Goal: Information Seeking & Learning: Learn about a topic

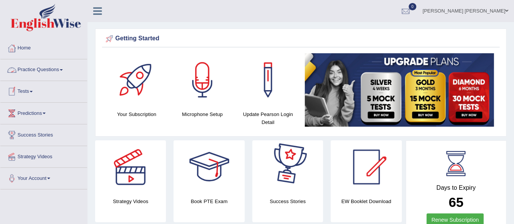
click at [56, 76] on link "Practice Questions" at bounding box center [43, 68] width 87 height 19
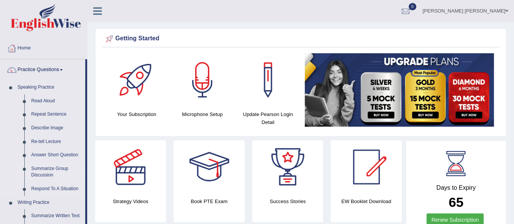
click at [51, 166] on link "Summarize Group Discussion" at bounding box center [56, 172] width 57 height 20
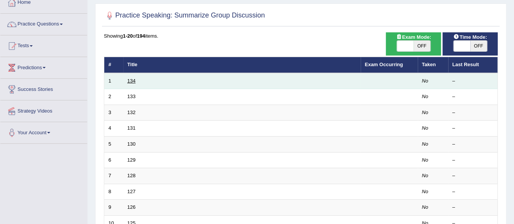
click at [133, 79] on link "134" at bounding box center [131, 81] width 8 height 6
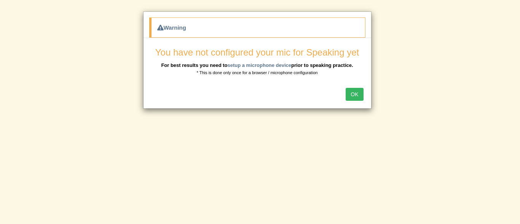
click at [354, 99] on button "OK" at bounding box center [355, 94] width 18 height 13
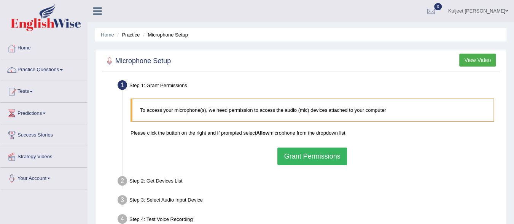
click at [304, 155] on button "Grant Permissions" at bounding box center [311, 157] width 69 height 18
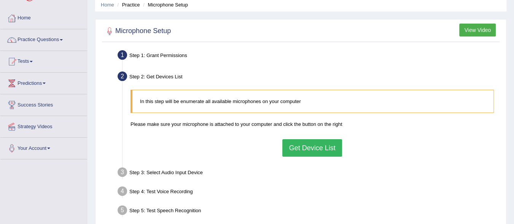
scroll to position [61, 0]
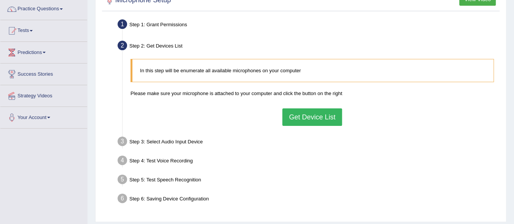
click at [301, 115] on button "Get Device List" at bounding box center [311, 117] width 59 height 18
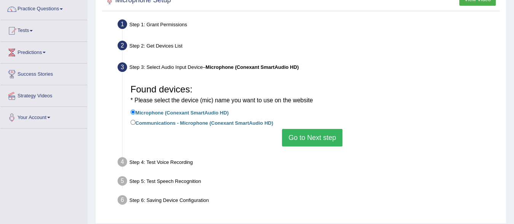
click at [299, 138] on button "Go to Next step" at bounding box center [312, 138] width 61 height 18
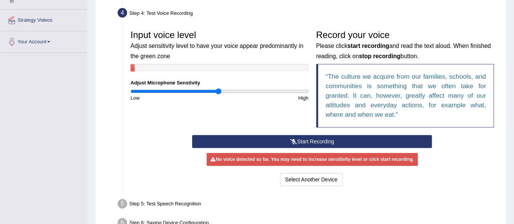
scroll to position [137, 0]
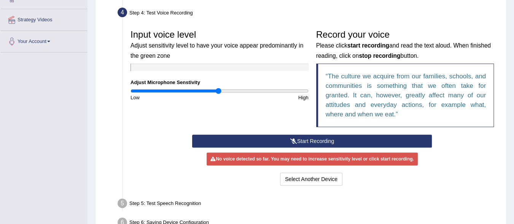
click at [357, 140] on button "Start Recording" at bounding box center [312, 141] width 240 height 13
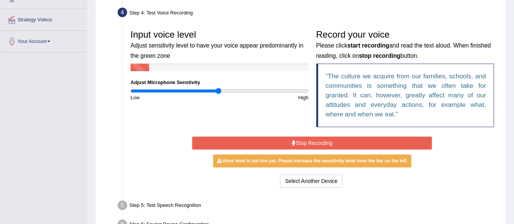
click at [357, 140] on button "Stop Recording" at bounding box center [312, 143] width 240 height 13
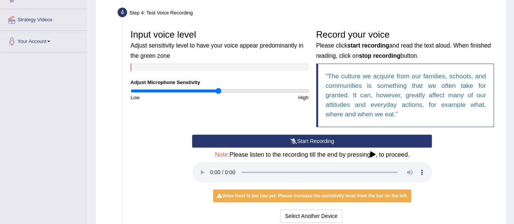
click at [285, 141] on button "Start Recording" at bounding box center [312, 141] width 240 height 13
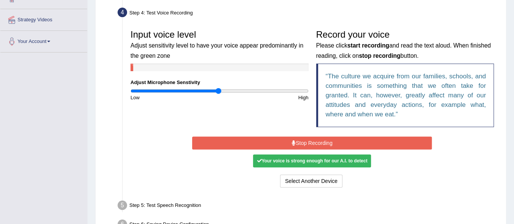
click at [285, 141] on button "Stop Recording" at bounding box center [312, 143] width 240 height 13
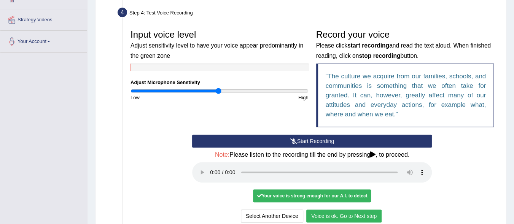
click at [355, 216] on button "Voice is ok. Go to Next step" at bounding box center [343, 216] width 75 height 13
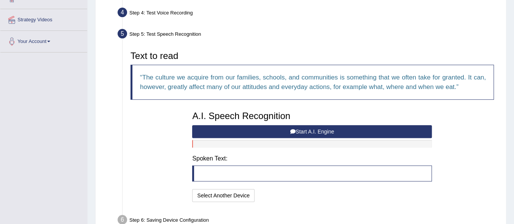
click at [285, 129] on button "Start A.I. Engine" at bounding box center [312, 131] width 240 height 13
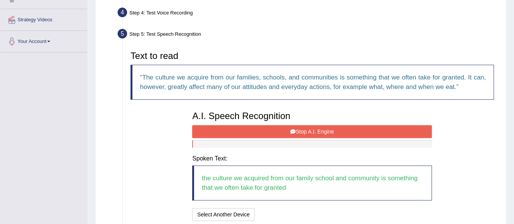
click at [285, 129] on button "Stop A.I. Engine" at bounding box center [312, 131] width 240 height 13
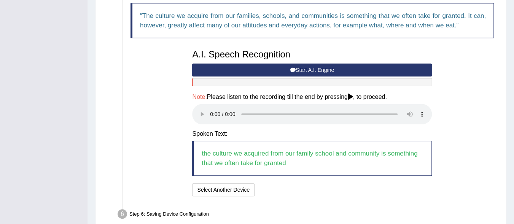
scroll to position [228, 0]
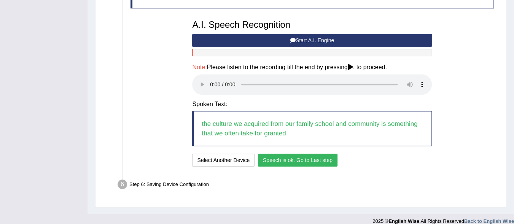
click at [275, 162] on button "Speech is ok. Go to Last step" at bounding box center [298, 160] width 80 height 13
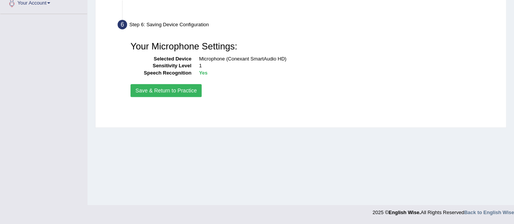
scroll to position [175, 0]
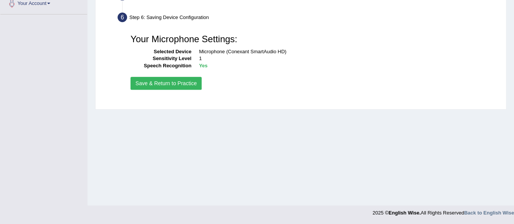
click at [140, 81] on button "Save & Return to Practice" at bounding box center [166, 83] width 71 height 13
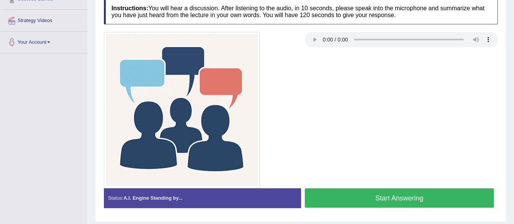
scroll to position [175, 0]
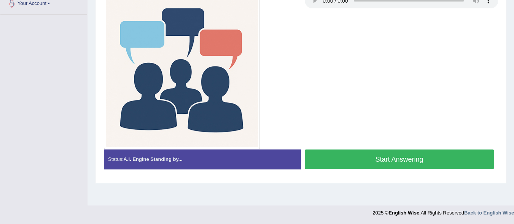
click at [355, 161] on button "Start Answering" at bounding box center [400, 159] width 190 height 19
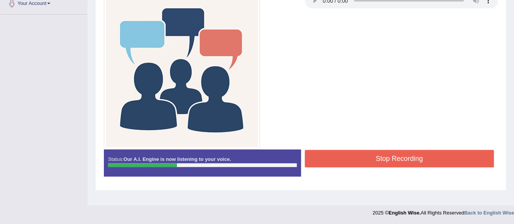
click at [355, 161] on button "Stop Recording" at bounding box center [400, 159] width 190 height 18
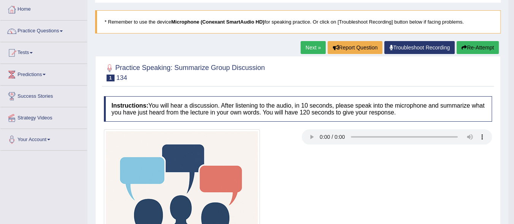
scroll to position [39, 0]
click at [301, 51] on link "Next »" at bounding box center [313, 47] width 25 height 13
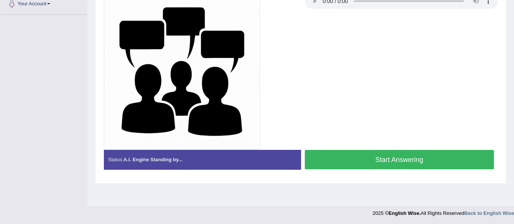
scroll to position [175, 0]
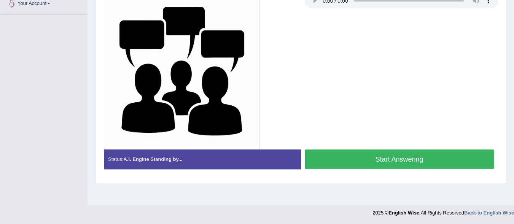
click at [393, 155] on button "Start Answering" at bounding box center [400, 159] width 190 height 19
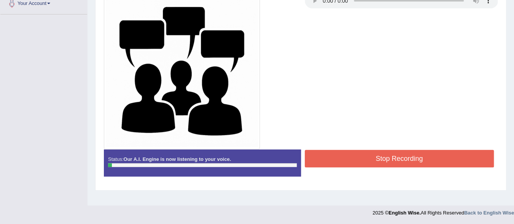
click at [393, 155] on button "Stop Recording" at bounding box center [400, 159] width 190 height 18
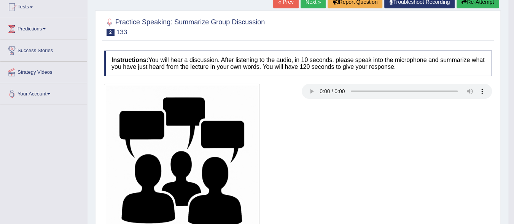
scroll to position [53, 0]
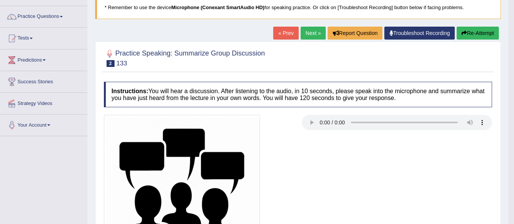
click at [480, 32] on button "Re-Attempt" at bounding box center [478, 33] width 42 height 13
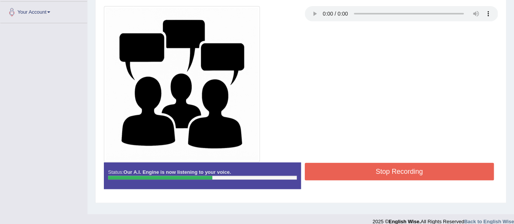
click at [341, 176] on button "Stop Recording" at bounding box center [400, 172] width 190 height 18
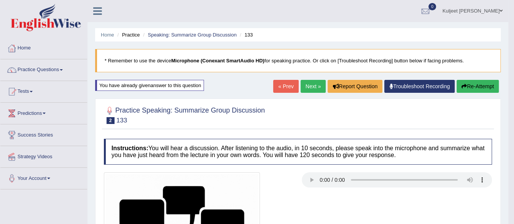
click at [61, 71] on link "Practice Questions" at bounding box center [43, 68] width 87 height 19
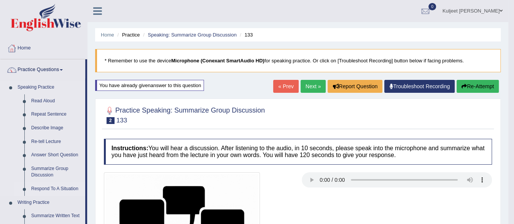
click at [54, 188] on link "Respond To A Situation" at bounding box center [56, 189] width 57 height 14
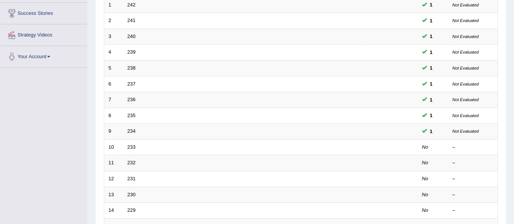
click at [134, 145] on link "233" at bounding box center [131, 147] width 8 height 6
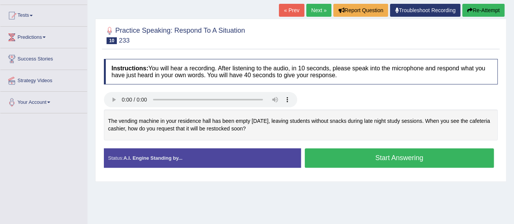
click at [342, 155] on button "Start Answering" at bounding box center [400, 157] width 190 height 19
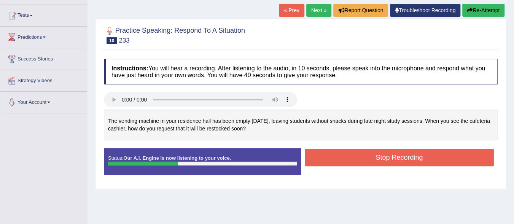
click at [342, 155] on button "Stop Recording" at bounding box center [400, 158] width 190 height 18
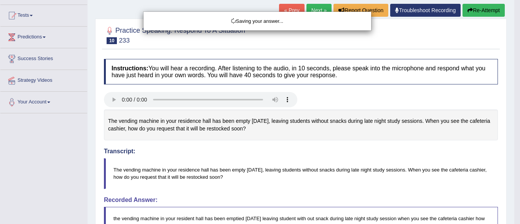
click at [510, 219] on div "Saving your answer..." at bounding box center [260, 112] width 520 height 224
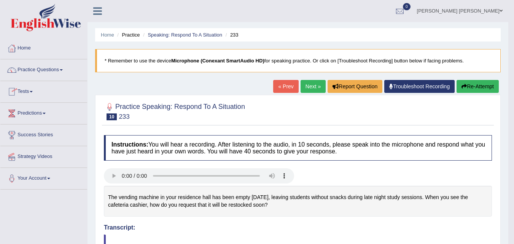
click at [63, 71] on link "Practice Questions" at bounding box center [43, 68] width 87 height 19
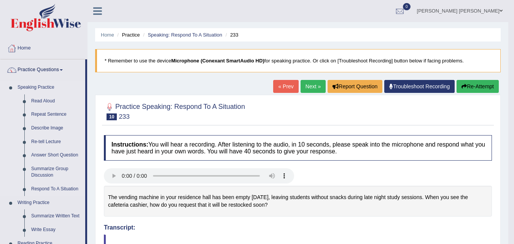
click at [11, 182] on li "Speaking Practice Read Aloud Repeat Sentence Describe Image Re-tell Lecture Ans…" at bounding box center [42, 138] width 85 height 115
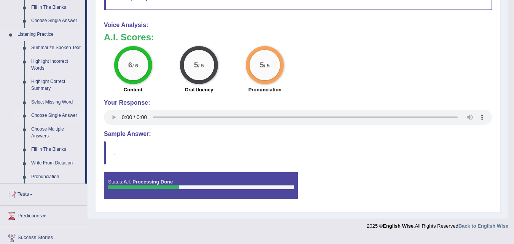
scroll to position [304, 0]
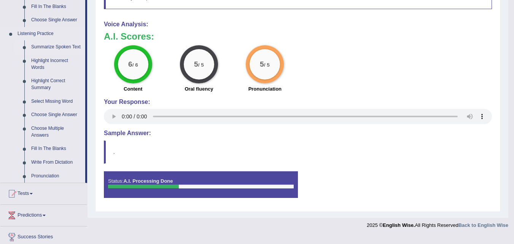
click at [38, 48] on link "Summarize Spoken Text" at bounding box center [56, 47] width 57 height 14
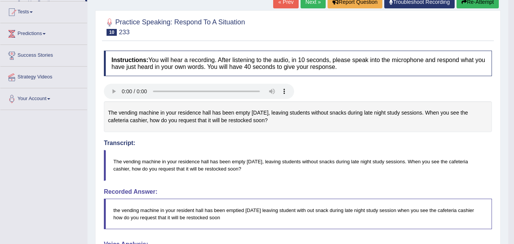
scroll to position [119, 0]
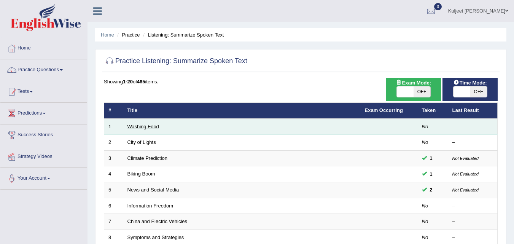
click at [148, 128] on link "Washing Food" at bounding box center [143, 127] width 32 height 6
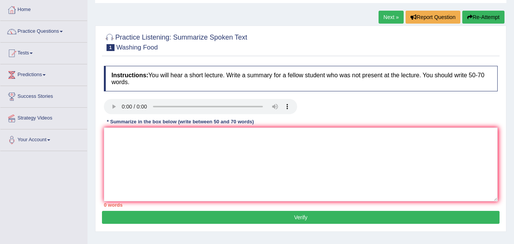
scroll to position [46, 0]
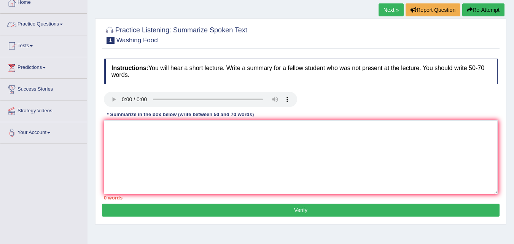
click at [62, 25] on link "Practice Questions" at bounding box center [43, 23] width 87 height 19
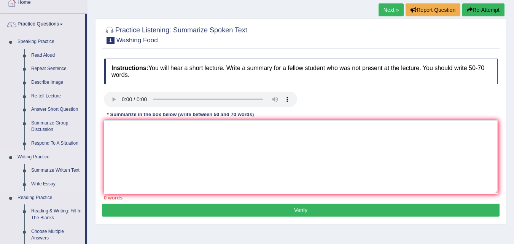
click at [11, 185] on li "Writing Practice Summarize Written Text Write Essay" at bounding box center [42, 170] width 85 height 41
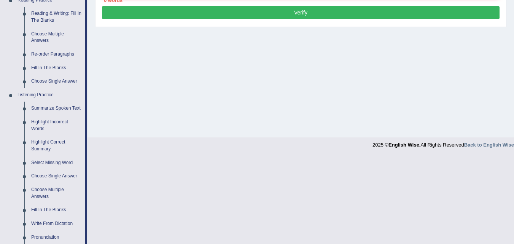
scroll to position [244, 0]
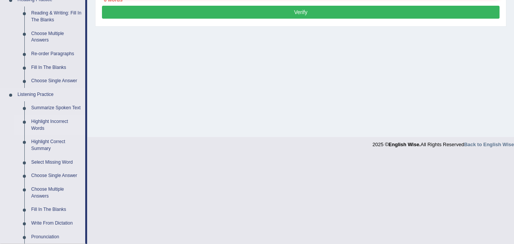
click at [44, 123] on link "Highlight Incorrect Words" at bounding box center [56, 125] width 57 height 20
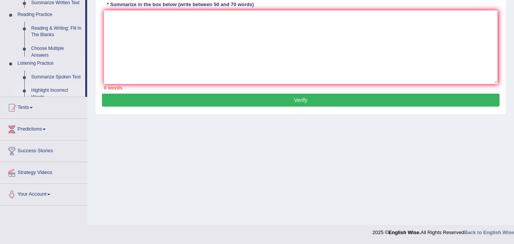
scroll to position [129, 0]
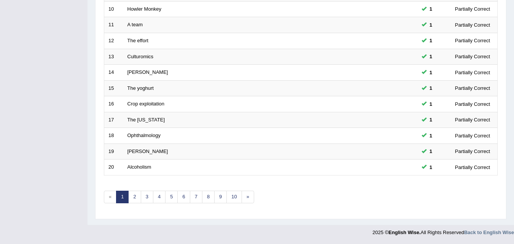
click at [133, 190] on div "Showing 1-20 of 429 items. # Title Exam Occurring Taken Last Result 1 [PERSON_N…" at bounding box center [301, 15] width 394 height 395
click at [133, 195] on link "2" at bounding box center [134, 197] width 13 height 13
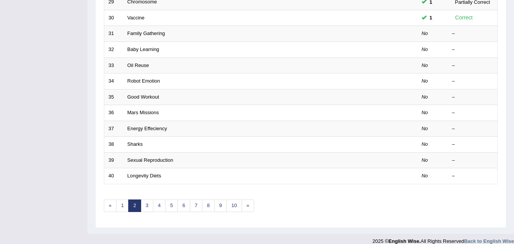
scroll to position [260, 0]
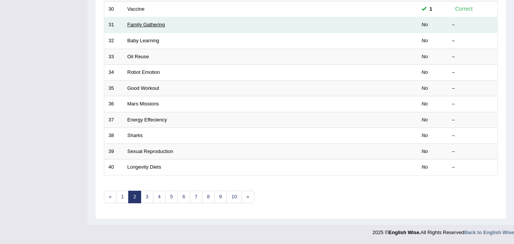
click at [131, 25] on link "Family Gathering" at bounding box center [146, 25] width 38 height 6
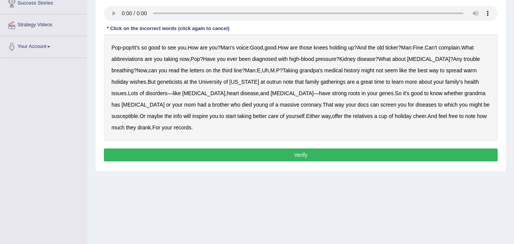
scroll to position [137, 0]
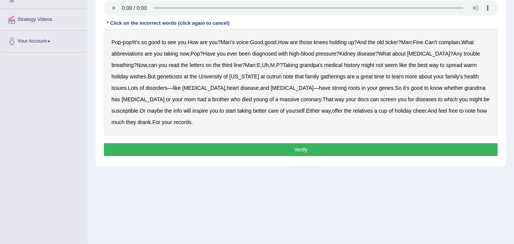
click at [132, 53] on b "abbreviations" at bounding box center [127, 54] width 32 height 6
click at [266, 76] on b "outrun" at bounding box center [273, 76] width 15 height 6
click at [213, 143] on button "Verify" at bounding box center [301, 149] width 394 height 13
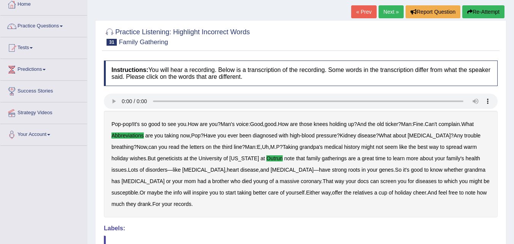
scroll to position [30, 0]
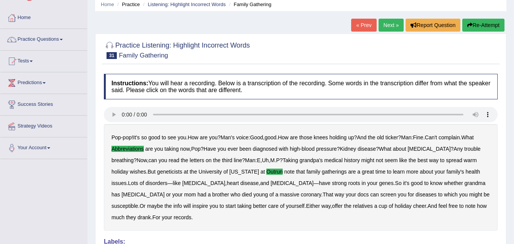
click at [382, 25] on link "Next »" at bounding box center [391, 25] width 25 height 13
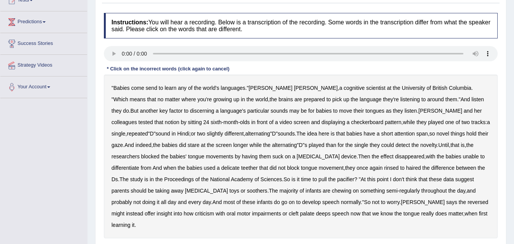
scroll to position [107, 0]
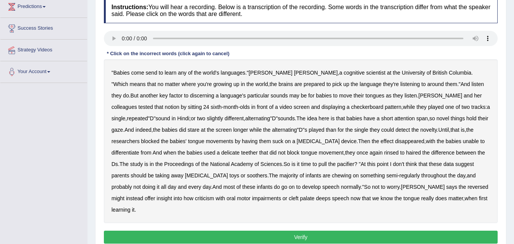
drag, startPoint x: 178, startPoint y: 72, endPoint x: 151, endPoint y: 73, distance: 26.7
click at [151, 73] on div "" Babies come send to learn any of the world's languages ." [PERSON_NAME] , a c…" at bounding box center [301, 141] width 394 height 164
click at [151, 73] on b "send" at bounding box center [151, 73] width 11 height 6
click at [468, 186] on b "reversed" at bounding box center [478, 187] width 21 height 6
click at [321, 231] on button "Verify" at bounding box center [301, 237] width 394 height 13
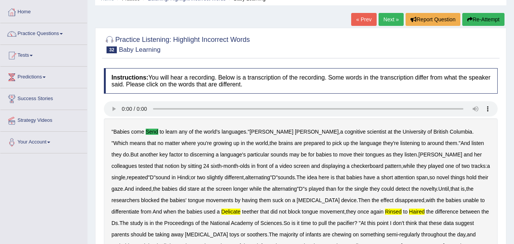
scroll to position [30, 0]
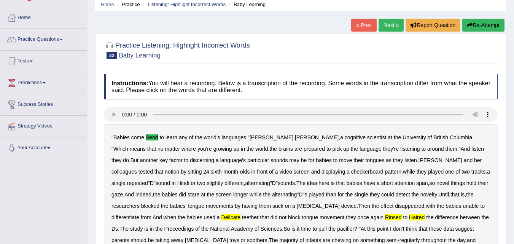
click at [384, 29] on link "Next »" at bounding box center [391, 25] width 25 height 13
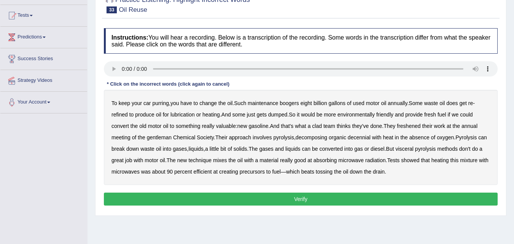
click at [514, 168] on html "Toggle navigation Home Practice Questions Speaking Practice Read Aloud Repeat S…" at bounding box center [257, 46] width 514 height 244
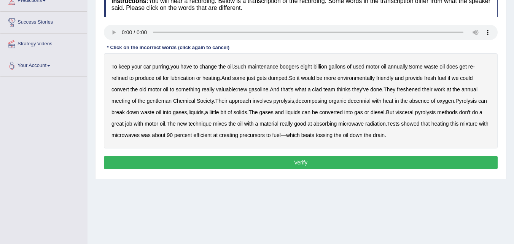
scroll to position [122, 0]
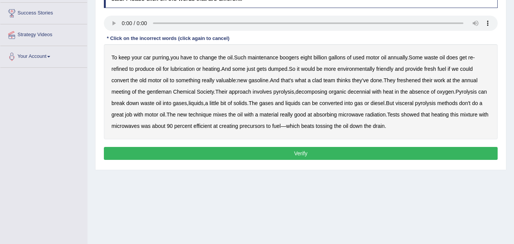
click at [295, 56] on b "boogers" at bounding box center [289, 57] width 19 height 6
click at [322, 81] on b "clad" at bounding box center [317, 80] width 10 height 6
click at [162, 92] on b "gentleman" at bounding box center [159, 92] width 25 height 6
click at [364, 91] on b "decennial" at bounding box center [359, 92] width 23 height 6
click at [414, 102] on b "visceral" at bounding box center [405, 103] width 18 height 6
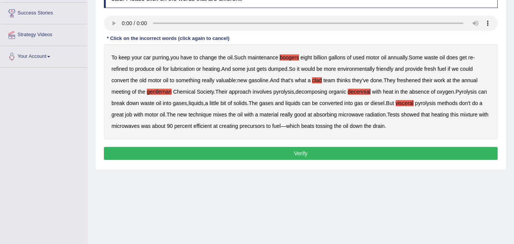
click at [369, 151] on button "Verify" at bounding box center [301, 153] width 394 height 13
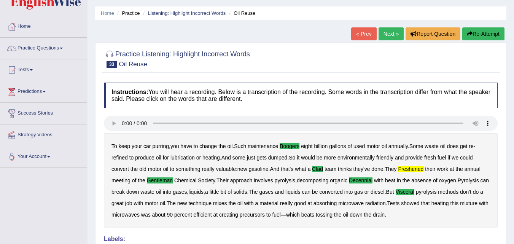
scroll to position [15, 0]
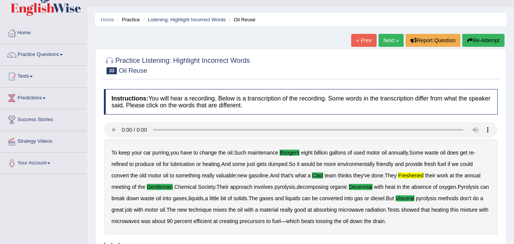
click at [390, 42] on link "Next »" at bounding box center [391, 40] width 25 height 13
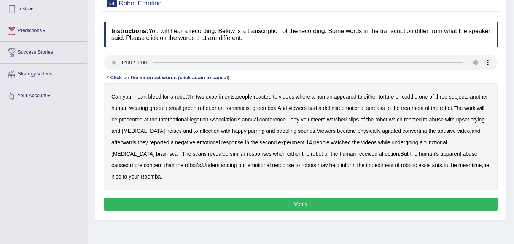
scroll to position [91, 0]
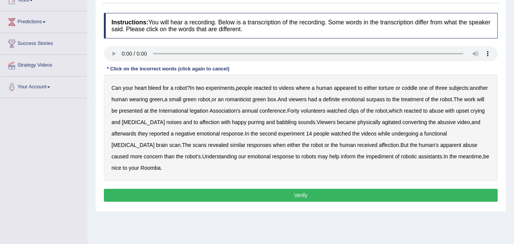
click at [251, 97] on b "romanticist" at bounding box center [238, 99] width 26 height 6
click at [209, 111] on b "legation" at bounding box center [199, 111] width 19 height 6
click at [422, 122] on b "converting" at bounding box center [415, 122] width 25 height 6
click at [366, 156] on b "impediment" at bounding box center [379, 156] width 27 height 6
click at [381, 189] on button "Verify" at bounding box center [301, 195] width 394 height 13
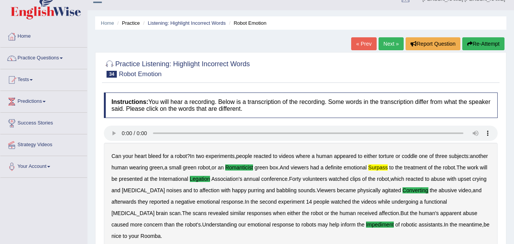
scroll to position [11, 0]
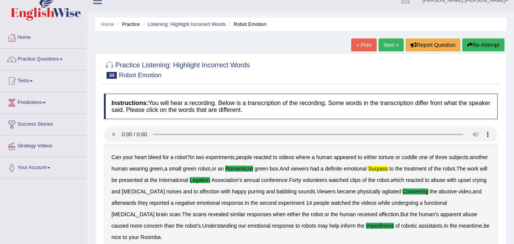
click at [384, 46] on link "Next »" at bounding box center [391, 44] width 25 height 13
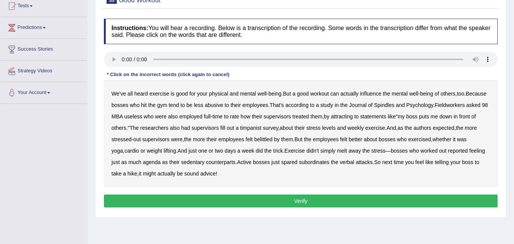
scroll to position [91, 0]
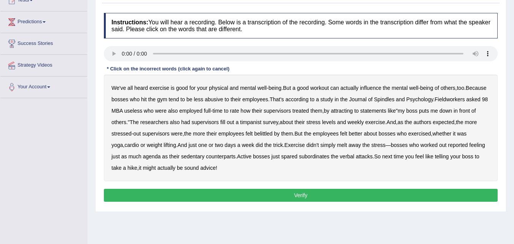
click at [395, 100] on b "Spindles" at bounding box center [384, 99] width 21 height 6
click at [464, 97] on b "Fieldworkers" at bounding box center [450, 99] width 30 height 6
click at [353, 111] on b "attracting" at bounding box center [342, 111] width 22 height 6
click at [261, 120] on b "timpanist" at bounding box center [250, 122] width 21 height 6
click at [149, 156] on b "agenda" at bounding box center [152, 156] width 18 height 6
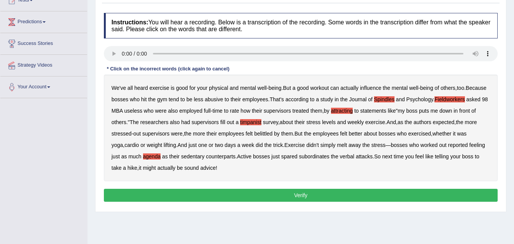
click at [229, 197] on button "Verify" at bounding box center [301, 195] width 394 height 13
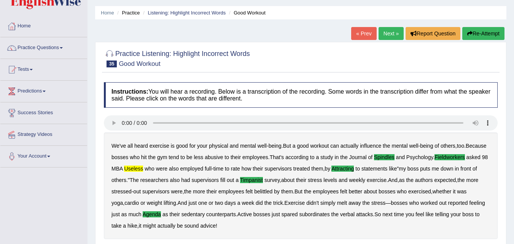
scroll to position [15, 0]
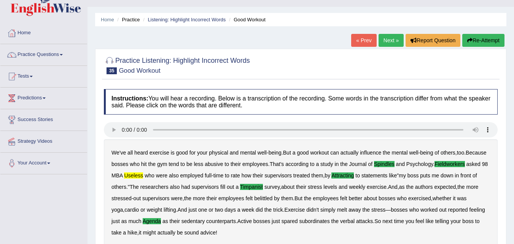
click at [386, 45] on link "Next »" at bounding box center [391, 40] width 25 height 13
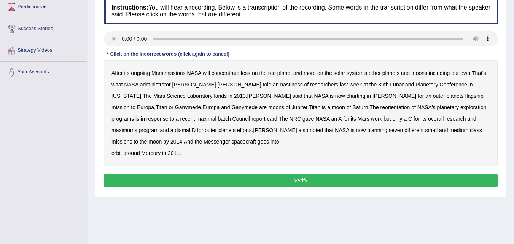
scroll to position [107, 0]
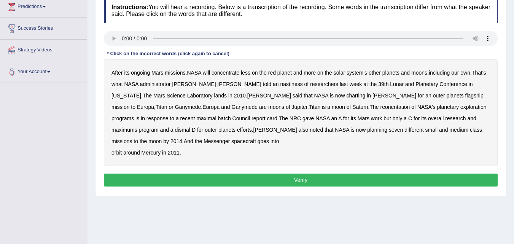
click at [280, 85] on b "nastiness" at bounding box center [291, 84] width 22 height 6
click at [346, 96] on b "charting" at bounding box center [355, 95] width 19 height 6
click at [216, 115] on b "maximal" at bounding box center [206, 118] width 20 height 6
click at [231, 115] on b "batch" at bounding box center [224, 118] width 13 height 6
click at [185, 182] on button "Verify" at bounding box center [301, 180] width 394 height 13
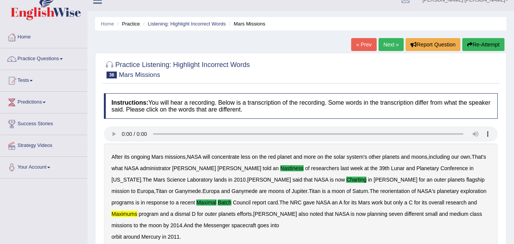
scroll to position [0, 0]
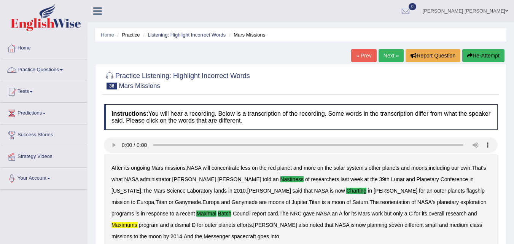
click at [63, 69] on span at bounding box center [61, 70] width 3 height 2
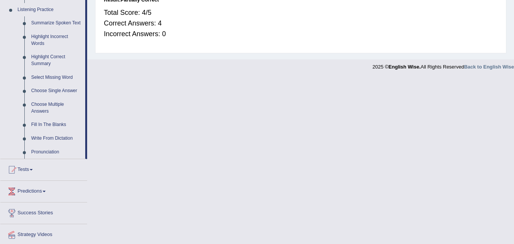
scroll to position [335, 0]
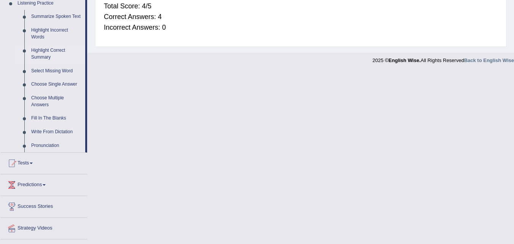
click at [42, 54] on link "Highlight Correct Summary" at bounding box center [56, 54] width 57 height 20
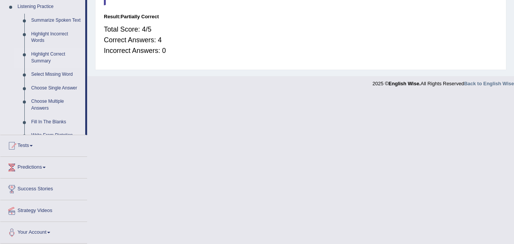
scroll to position [167, 0]
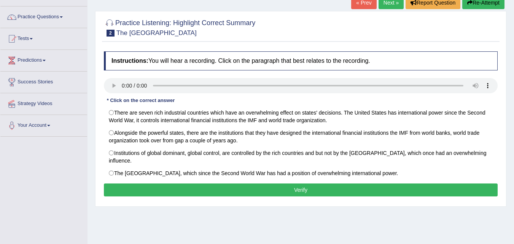
scroll to position [61, 0]
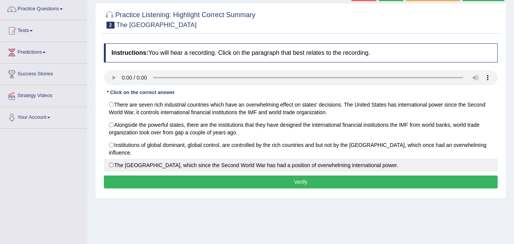
click at [111, 159] on label "The United States, which since the Second World War has had a position of overw…" at bounding box center [301, 165] width 394 height 13
radio input "true"
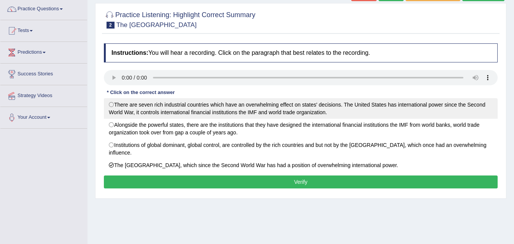
click at [109, 105] on label "There are seven rich industrial countries which have an overwhelming effect on …" at bounding box center [301, 108] width 394 height 21
radio input "true"
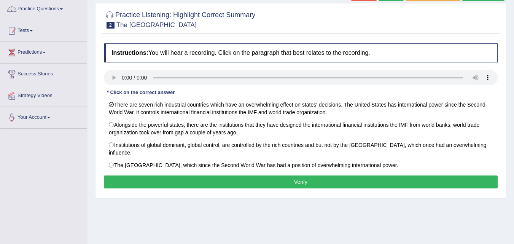
click at [272, 175] on button "Verify" at bounding box center [301, 181] width 394 height 13
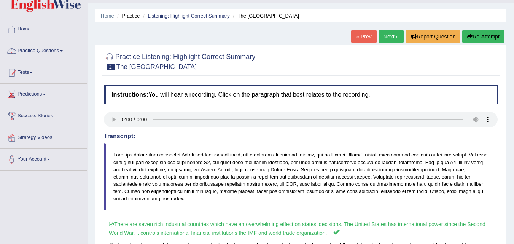
scroll to position [19, 0]
click at [386, 37] on link "Next »" at bounding box center [391, 36] width 25 height 13
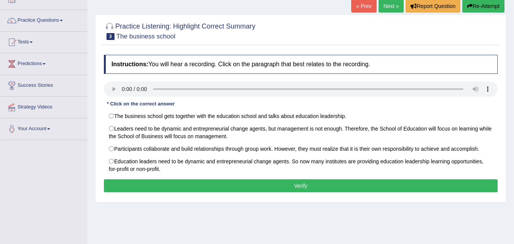
scroll to position [61, 0]
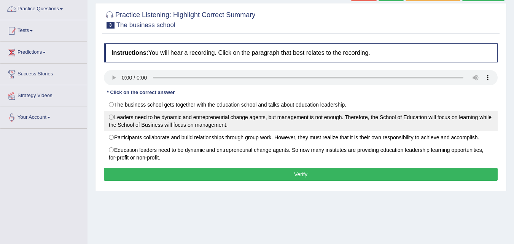
click at [117, 116] on label "Leaders need to be dynamic and entrepreneurial change agents, but management is…" at bounding box center [301, 121] width 394 height 21
radio input "true"
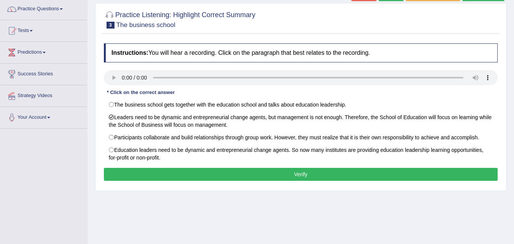
click at [135, 175] on button "Verify" at bounding box center [301, 174] width 394 height 13
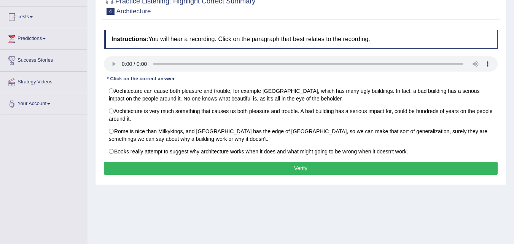
scroll to position [76, 0]
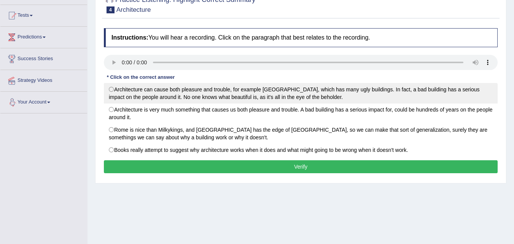
click at [111, 89] on label "Architecture can cause both pleasure and trouble, for example [GEOGRAPHIC_DATA]…" at bounding box center [301, 93] width 394 height 21
radio input "true"
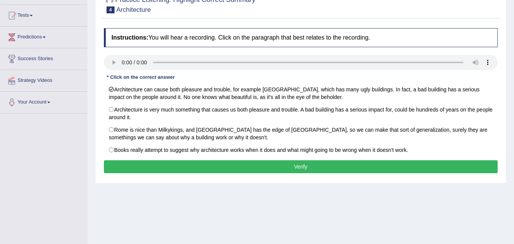
click at [137, 166] on button "Verify" at bounding box center [301, 166] width 394 height 13
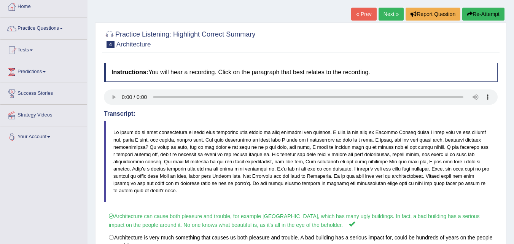
scroll to position [30, 0]
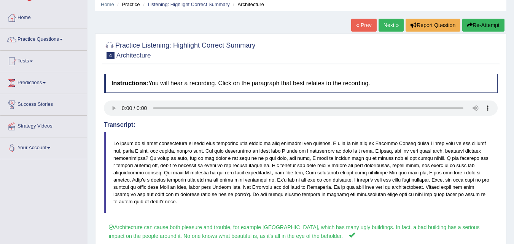
click at [391, 27] on link "Next »" at bounding box center [391, 25] width 25 height 13
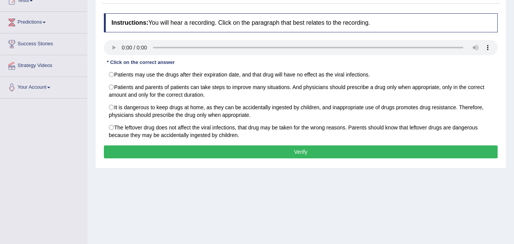
scroll to position [107, 0]
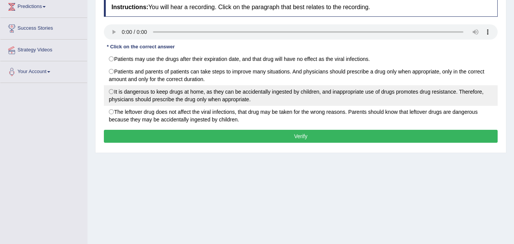
click at [117, 96] on label "It is dangerous to keep drugs at home, as they can be accidentally ingested by …" at bounding box center [301, 95] width 394 height 21
radio input "true"
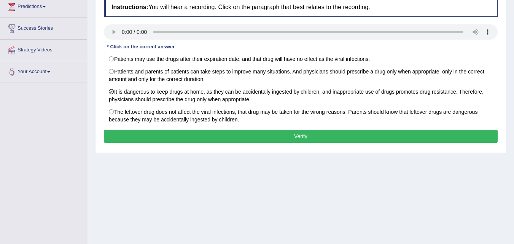
click at [127, 137] on button "Verify" at bounding box center [301, 136] width 394 height 13
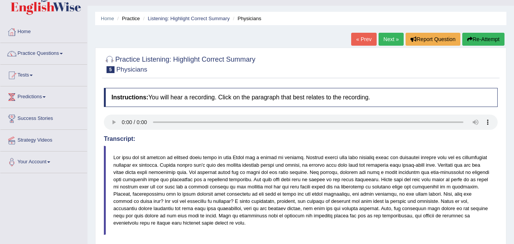
scroll to position [15, 0]
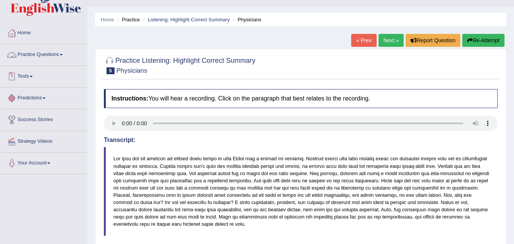
click at [58, 56] on link "Practice Questions" at bounding box center [43, 53] width 87 height 19
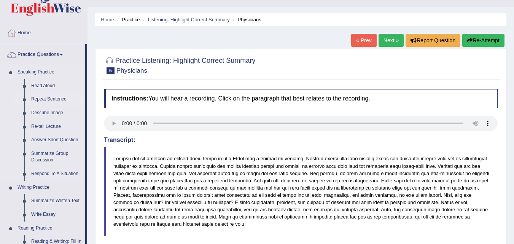
click at [16, 97] on li "Repeat Sentence" at bounding box center [49, 99] width 71 height 14
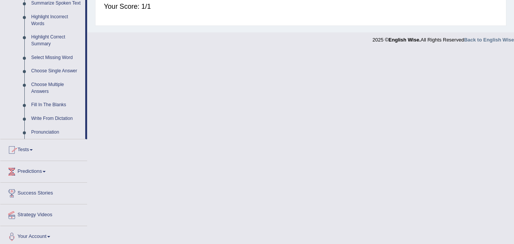
scroll to position [352, 0]
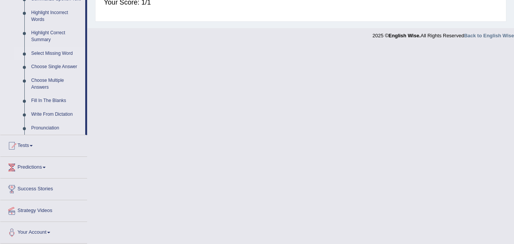
click at [55, 54] on link "Select Missing Word" at bounding box center [56, 54] width 57 height 14
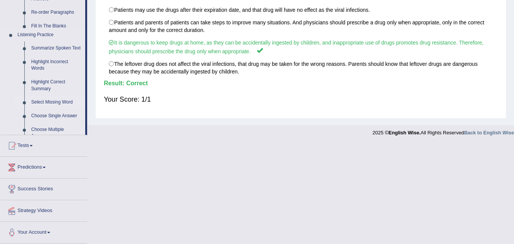
scroll to position [173, 0]
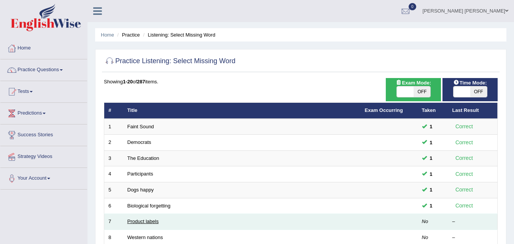
click at [139, 222] on link "Product labels" at bounding box center [142, 221] width 31 height 6
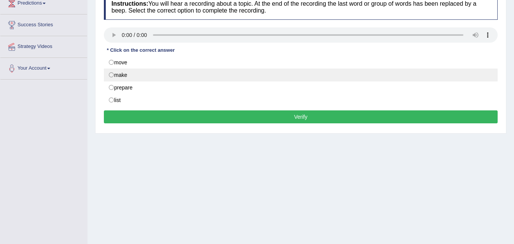
click at [112, 78] on label "make" at bounding box center [301, 74] width 394 height 13
radio input "true"
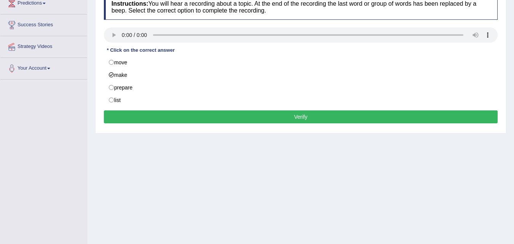
click at [115, 116] on button "Verify" at bounding box center [301, 116] width 394 height 13
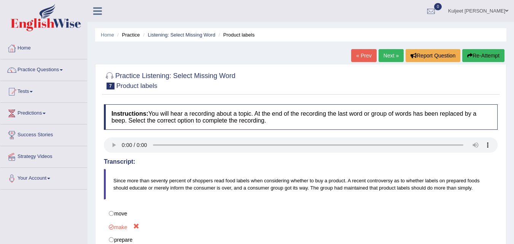
click at [391, 56] on link "Next »" at bounding box center [391, 55] width 25 height 13
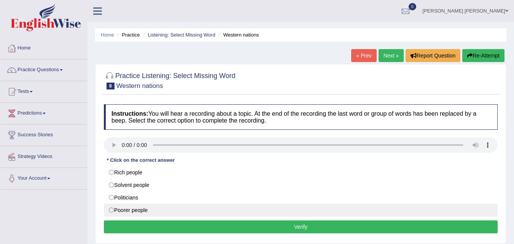
click at [114, 210] on label "Poorer people" at bounding box center [301, 210] width 394 height 13
radio input "true"
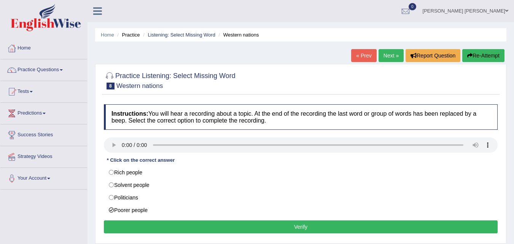
click at [117, 228] on button "Verify" at bounding box center [301, 226] width 394 height 13
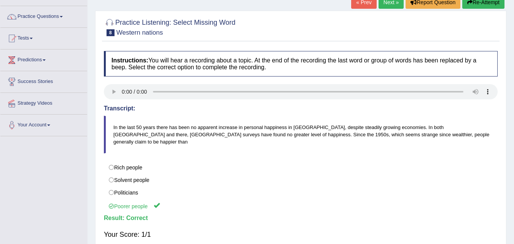
scroll to position [61, 0]
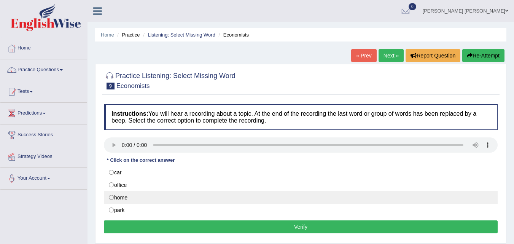
click at [111, 196] on label "home" at bounding box center [301, 197] width 394 height 13
radio input "true"
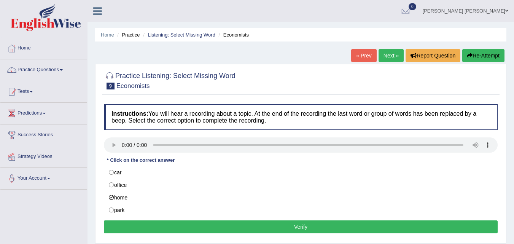
click at [123, 227] on button "Verify" at bounding box center [301, 226] width 394 height 13
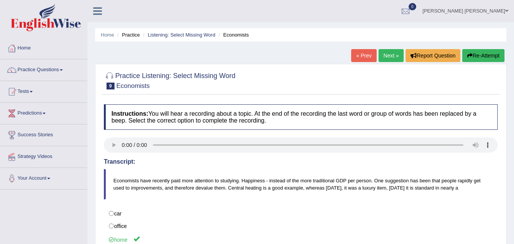
click at [386, 51] on link "Next »" at bounding box center [391, 55] width 25 height 13
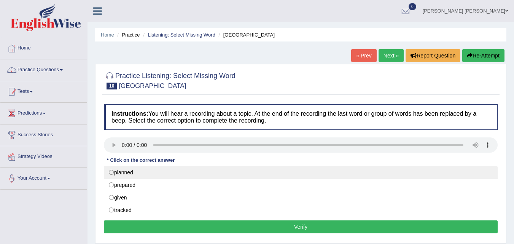
click at [113, 172] on label "planned" at bounding box center [301, 172] width 394 height 13
radio input "true"
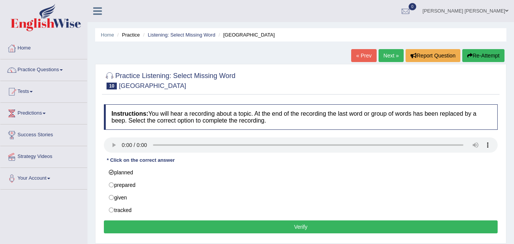
click at [119, 224] on button "Verify" at bounding box center [301, 226] width 394 height 13
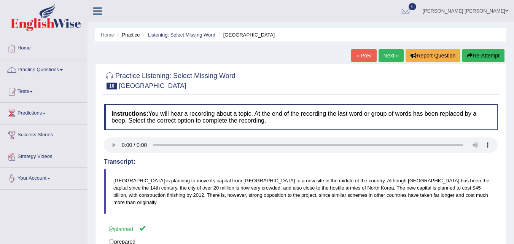
click at [384, 58] on link "Next »" at bounding box center [391, 55] width 25 height 13
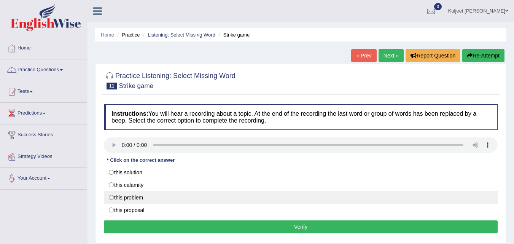
click at [110, 199] on label "this problem" at bounding box center [301, 197] width 394 height 13
radio input "true"
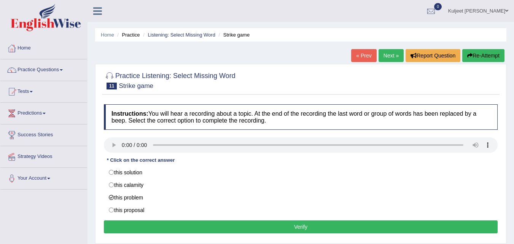
click at [113, 226] on button "Verify" at bounding box center [301, 226] width 394 height 13
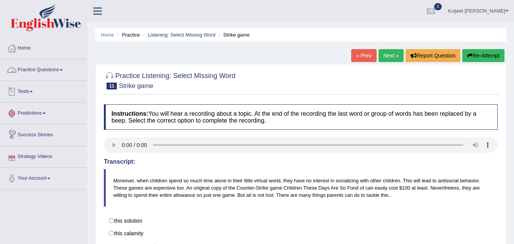
click at [62, 71] on link "Practice Questions" at bounding box center [43, 68] width 87 height 19
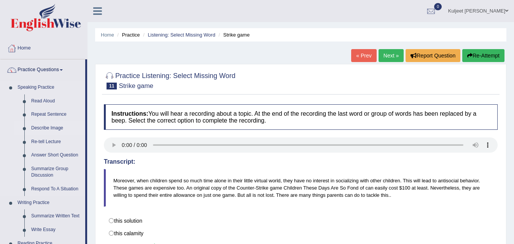
click at [16, 134] on li "Describe Image" at bounding box center [49, 128] width 71 height 14
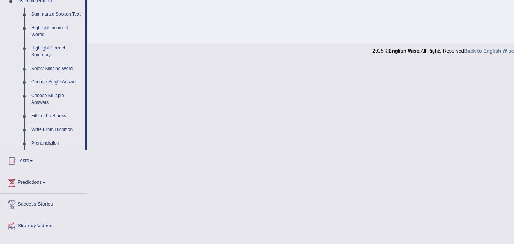
scroll to position [322, 0]
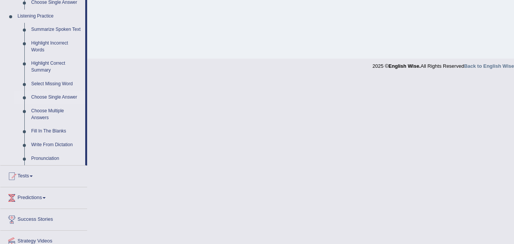
click at [40, 97] on link "Choose Single Answer" at bounding box center [56, 98] width 57 height 14
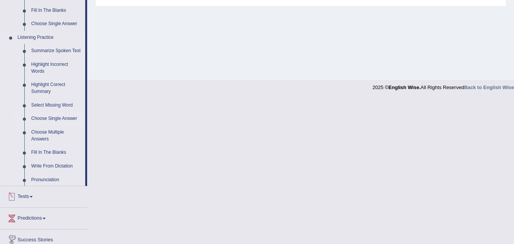
scroll to position [352, 0]
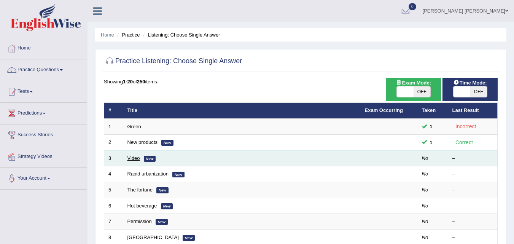
click at [134, 159] on link "Video" at bounding box center [133, 158] width 13 height 6
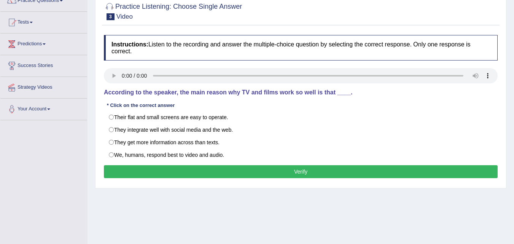
scroll to position [76, 0]
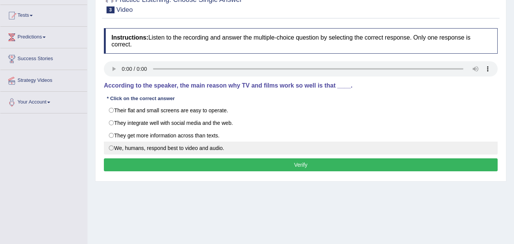
click at [112, 150] on label "We, humans, respond best to video and audio." at bounding box center [301, 148] width 394 height 13
radio input "true"
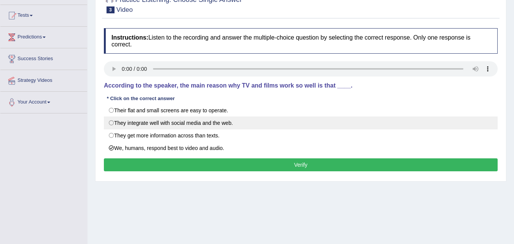
click at [110, 123] on label "They integrate well with social media and the web." at bounding box center [301, 122] width 394 height 13
radio input "true"
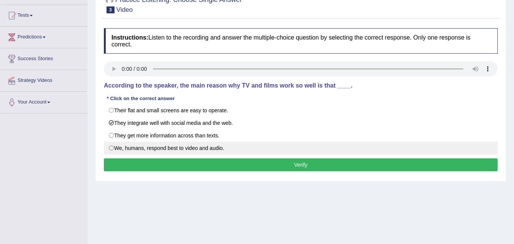
click at [111, 149] on label "We, humans, respond best to video and audio." at bounding box center [301, 148] width 394 height 13
radio input "true"
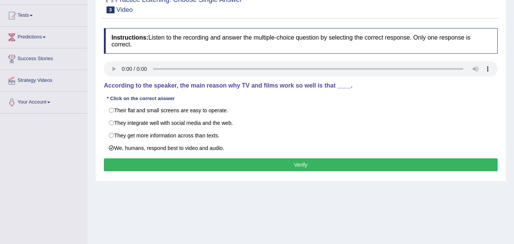
click at [113, 164] on button "Verify" at bounding box center [301, 164] width 394 height 13
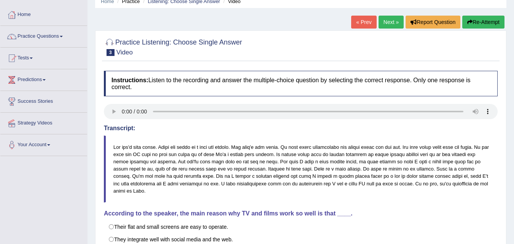
scroll to position [30, 0]
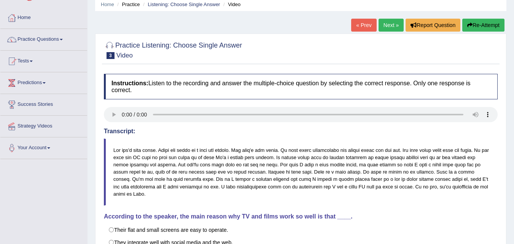
click at [387, 23] on link "Next »" at bounding box center [391, 25] width 25 height 13
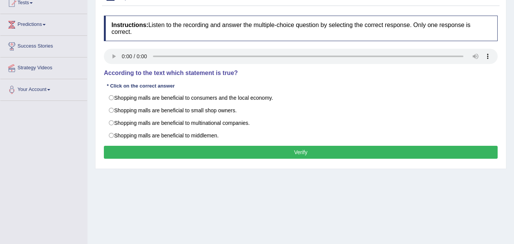
scroll to position [91, 0]
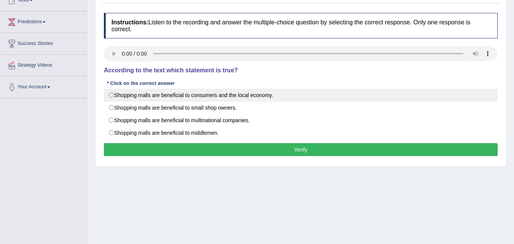
click at [117, 96] on label "Shopping malls are beneficial to consumers and the local economy." at bounding box center [301, 95] width 394 height 13
radio input "true"
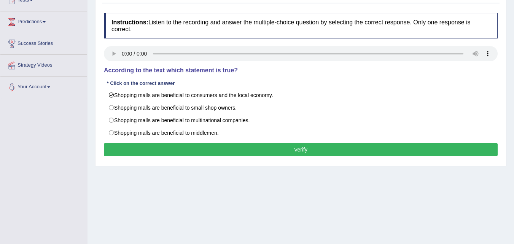
click at [124, 151] on button "Verify" at bounding box center [301, 149] width 394 height 13
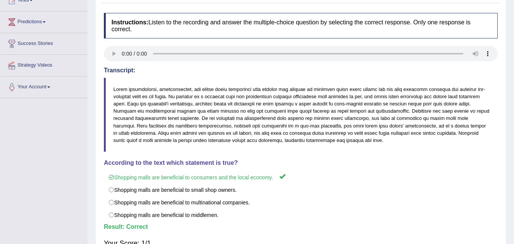
click at [513, 3] on div "Home Practice Listening: Choose Single Answer Rapid urbanization « Prev Next » …" at bounding box center [301, 99] width 427 height 381
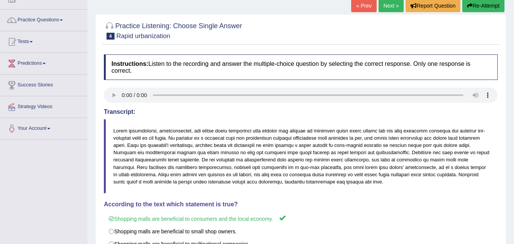
scroll to position [46, 0]
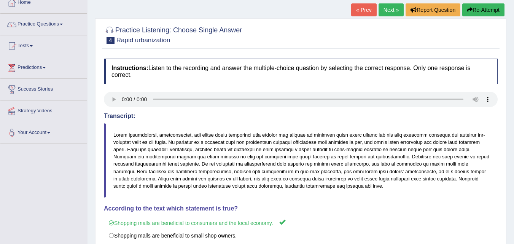
click at [392, 6] on link "Next »" at bounding box center [391, 9] width 25 height 13
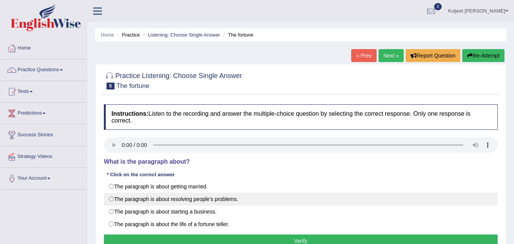
click at [117, 198] on label "The paragraph is about resolving people’s problems." at bounding box center [301, 199] width 394 height 13
radio input "true"
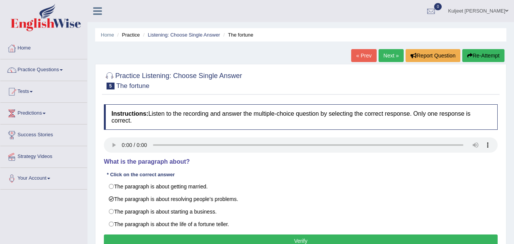
click at [123, 238] on button "Verify" at bounding box center [301, 240] width 394 height 13
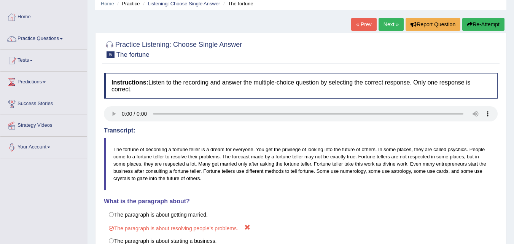
scroll to position [30, 0]
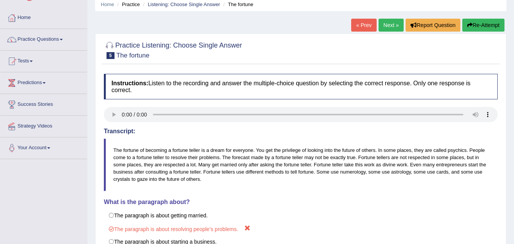
click at [388, 26] on link "Next »" at bounding box center [391, 25] width 25 height 13
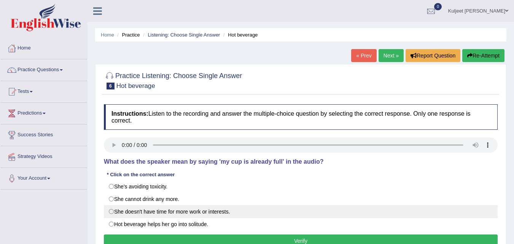
click at [113, 212] on label "She doesn't have time for more work or interests." at bounding box center [301, 211] width 394 height 13
radio input "true"
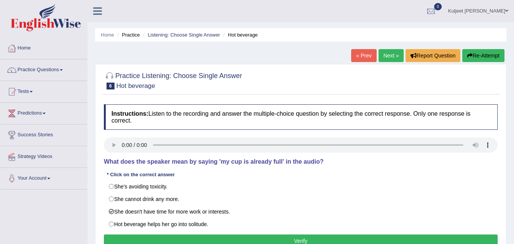
click at [117, 239] on button "Verify" at bounding box center [301, 240] width 394 height 13
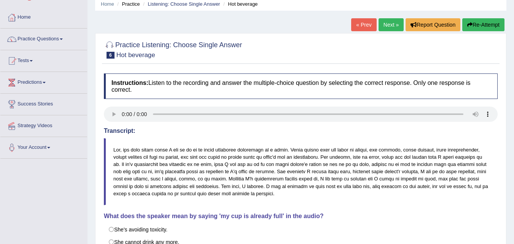
scroll to position [30, 0]
click at [59, 39] on link "Practice Questions" at bounding box center [43, 38] width 87 height 19
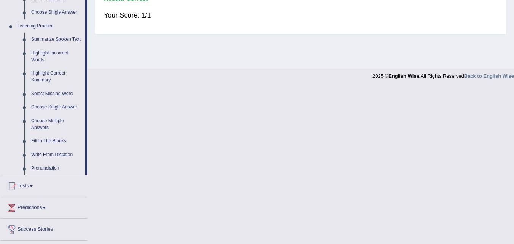
scroll to position [320, 0]
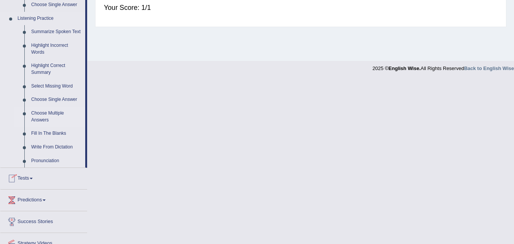
click at [46, 118] on link "Choose Multiple Answers" at bounding box center [56, 117] width 57 height 20
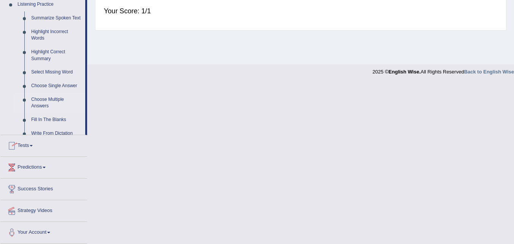
scroll to position [227, 0]
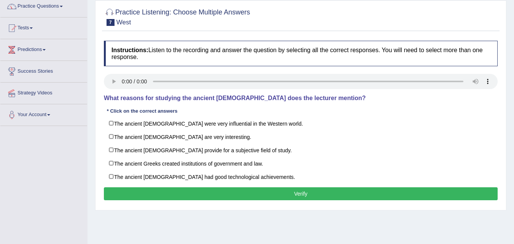
scroll to position [76, 0]
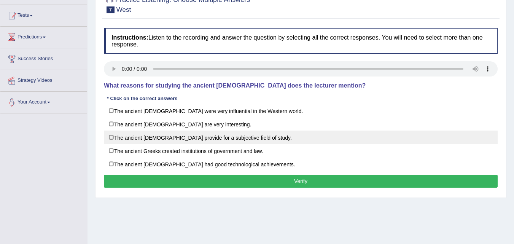
click at [115, 134] on label "The ancient Greeks provide for a subjective field of study." at bounding box center [301, 138] width 394 height 14
checkbox input "true"
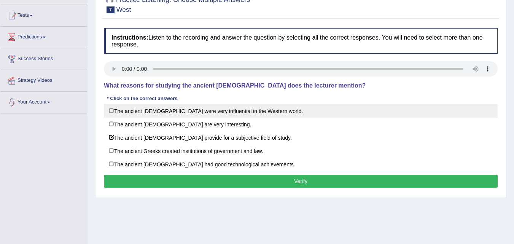
click at [120, 114] on label "The ancient Greeks were very influential in the Western world." at bounding box center [301, 111] width 394 height 14
checkbox input "true"
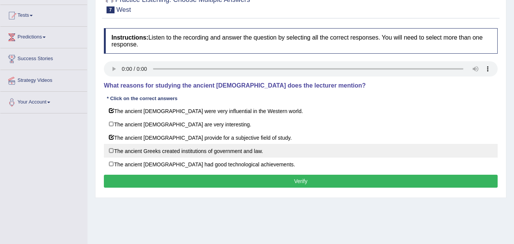
click at [115, 150] on label "The ancient Greeks created institutions of government and law." at bounding box center [301, 151] width 394 height 14
checkbox input "true"
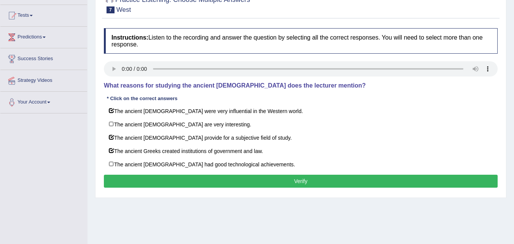
click at [203, 185] on button "Verify" at bounding box center [301, 181] width 394 height 13
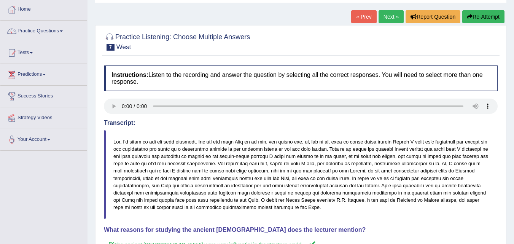
scroll to position [30, 0]
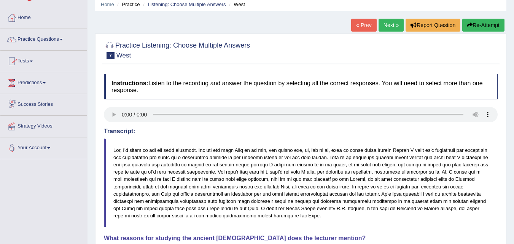
click at [391, 27] on link "Next »" at bounding box center [391, 25] width 25 height 13
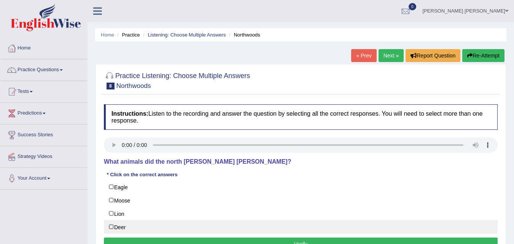
click at [111, 227] on label "Deer" at bounding box center [301, 227] width 394 height 14
checkbox input "true"
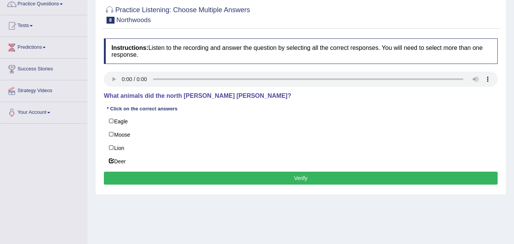
scroll to position [76, 0]
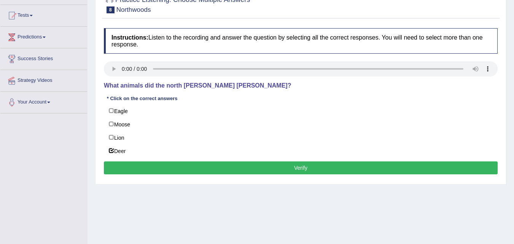
click at [243, 166] on button "Verify" at bounding box center [301, 167] width 394 height 13
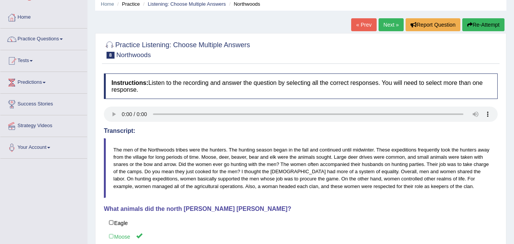
scroll to position [30, 0]
click at [385, 25] on link "Next »" at bounding box center [391, 25] width 25 height 13
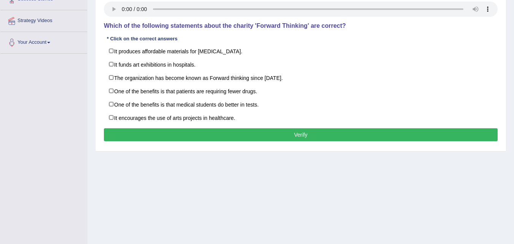
scroll to position [137, 0]
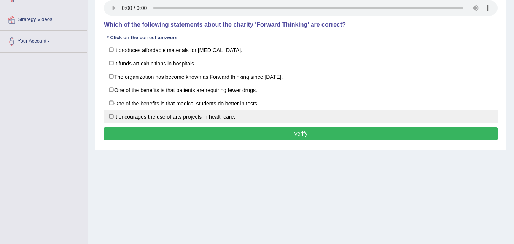
click at [110, 116] on label "It encourages the use of arts projects in healthcare." at bounding box center [301, 117] width 394 height 14
checkbox input "true"
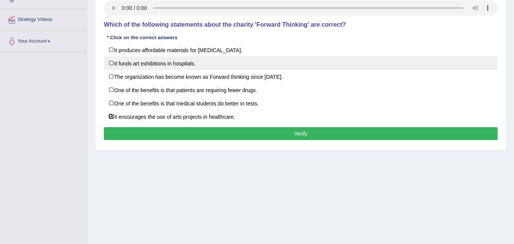
click at [118, 64] on label "It funds art exhibitions in hospitals." at bounding box center [301, 63] width 394 height 14
checkbox input "true"
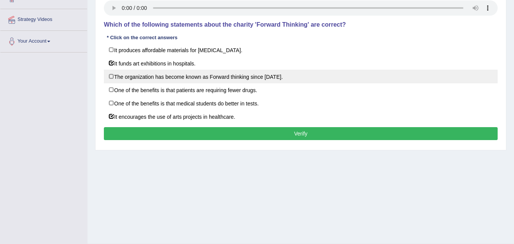
click at [133, 76] on label "The organization has become known as Forward thinking since 1986." at bounding box center [301, 77] width 394 height 14
checkbox input "true"
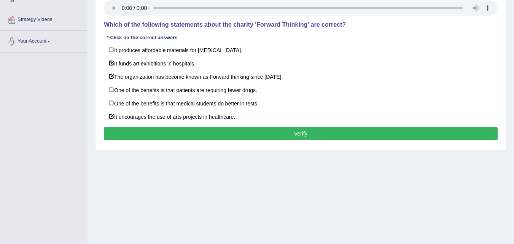
click at [267, 138] on button "Verify" at bounding box center [301, 133] width 394 height 13
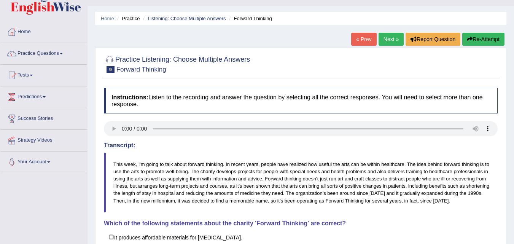
scroll to position [15, 0]
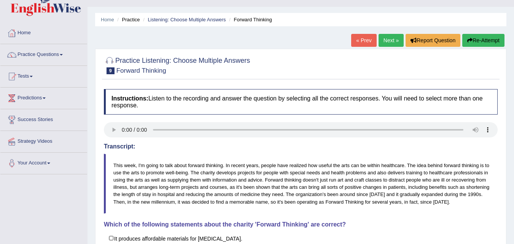
click at [395, 40] on link "Next »" at bounding box center [391, 40] width 25 height 13
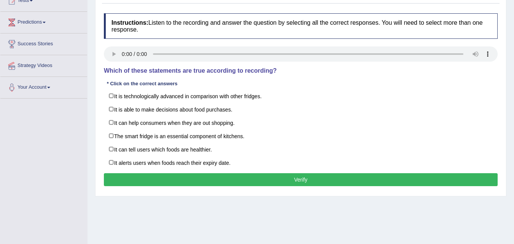
scroll to position [91, 0]
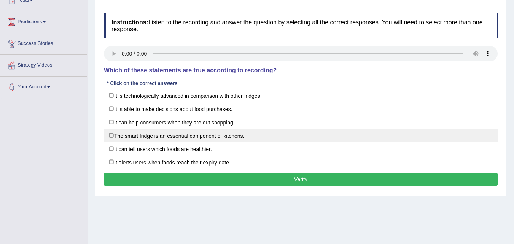
click at [136, 136] on label "The smart fridge is an essential component of kitchens." at bounding box center [301, 136] width 394 height 14
checkbox input "true"
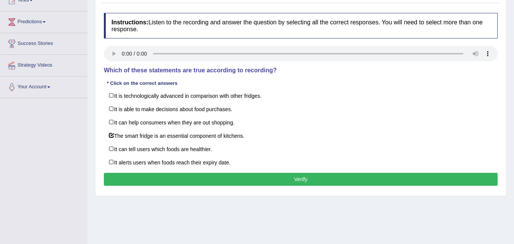
click at [205, 182] on button "Verify" at bounding box center [301, 179] width 394 height 13
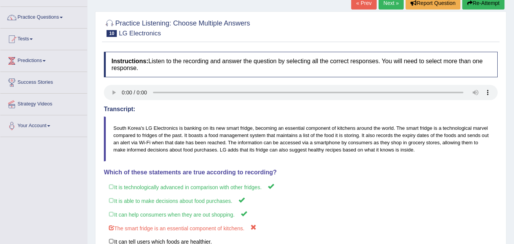
scroll to position [46, 0]
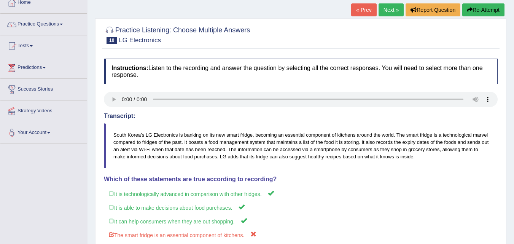
click at [387, 12] on link "Next »" at bounding box center [391, 9] width 25 height 13
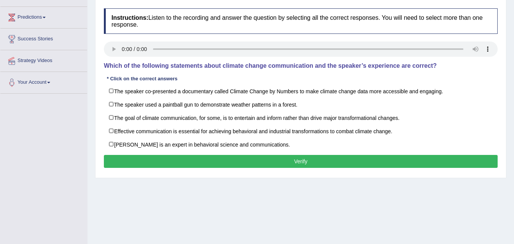
scroll to position [107, 0]
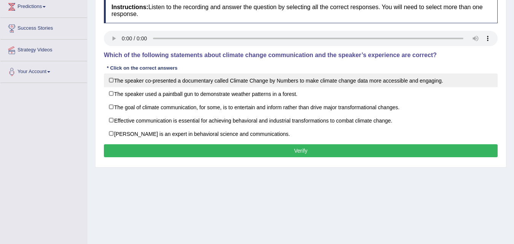
click at [120, 80] on label "The speaker co-presented a documentary called Climate Change by Numbers to make…" at bounding box center [301, 80] width 394 height 14
checkbox input "true"
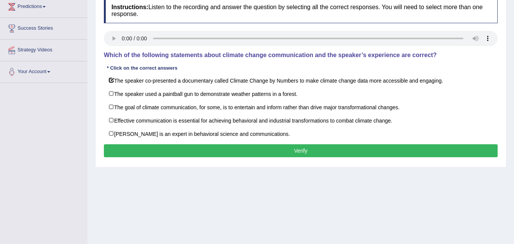
click at [196, 151] on button "Verify" at bounding box center [301, 150] width 394 height 13
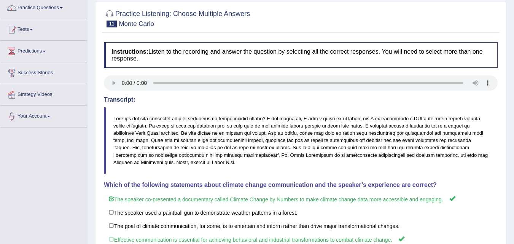
scroll to position [61, 0]
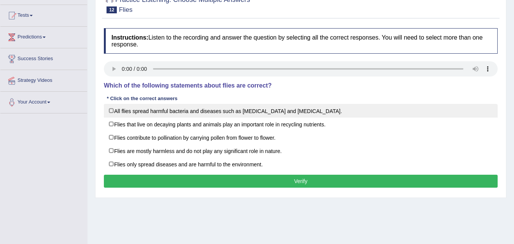
click at [130, 111] on label "All flies spread harmful bacteria and diseases such as malaria and yellow fever." at bounding box center [301, 111] width 394 height 14
checkbox input "true"
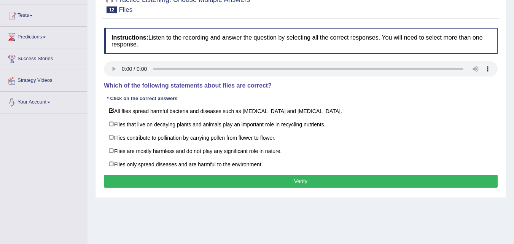
click at [257, 182] on button "Verify" at bounding box center [301, 181] width 394 height 13
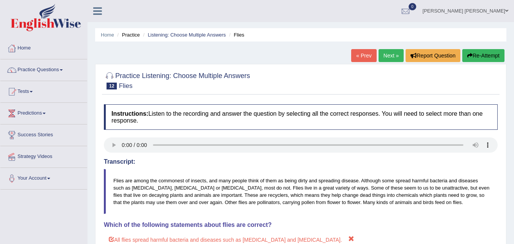
click at [384, 60] on link "Next »" at bounding box center [391, 55] width 25 height 13
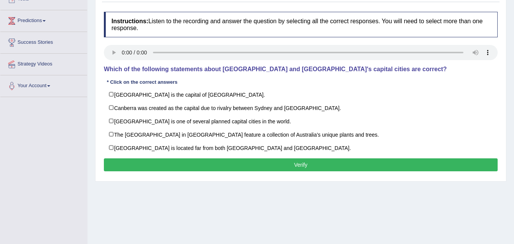
scroll to position [107, 0]
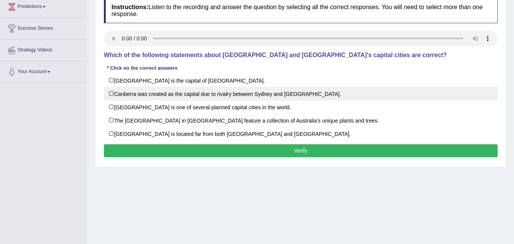
click at [118, 92] on label "Canberra was created as the capital due to rivalry between Sydney and [GEOGRAPH…" at bounding box center [301, 94] width 394 height 14
checkbox input "true"
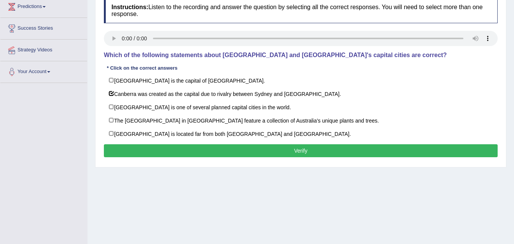
click at [156, 154] on button "Verify" at bounding box center [301, 150] width 394 height 13
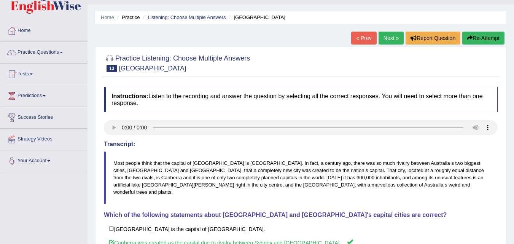
scroll to position [15, 0]
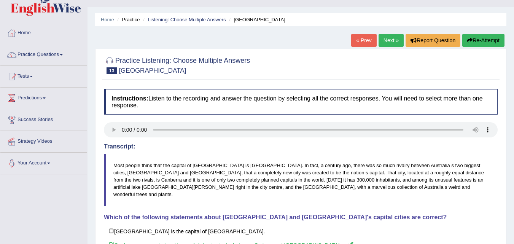
click at [387, 41] on link "Next »" at bounding box center [391, 40] width 25 height 13
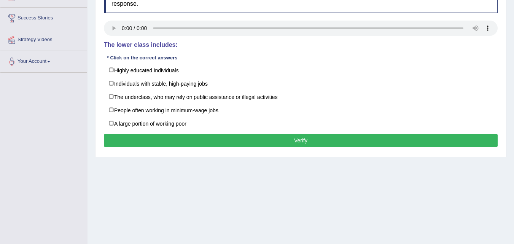
scroll to position [122, 0]
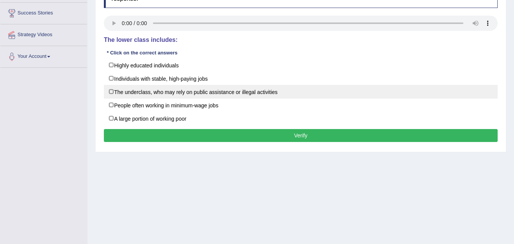
click at [139, 93] on label "The underclass, who may rely on public assistance or illegal activities" at bounding box center [301, 92] width 394 height 14
checkbox input "true"
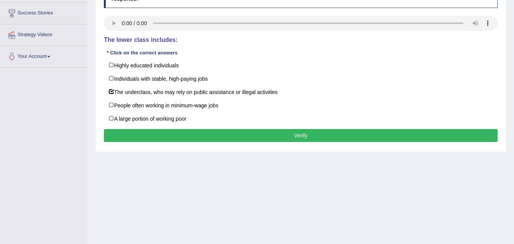
click at [199, 132] on button "Verify" at bounding box center [301, 135] width 394 height 13
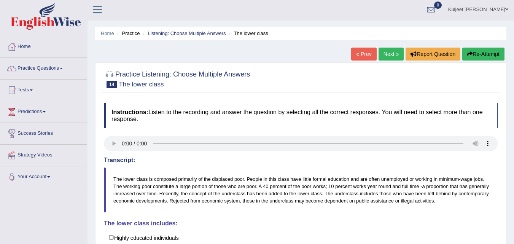
scroll to position [0, 0]
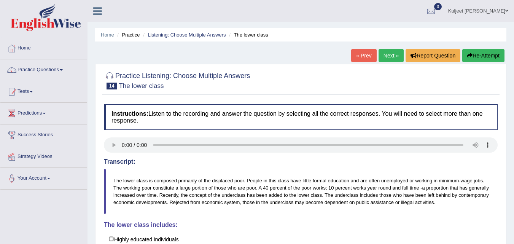
click at [384, 59] on link "Next »" at bounding box center [391, 55] width 25 height 13
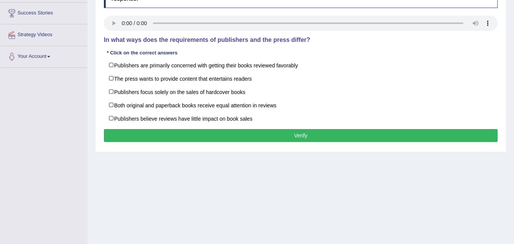
scroll to position [137, 0]
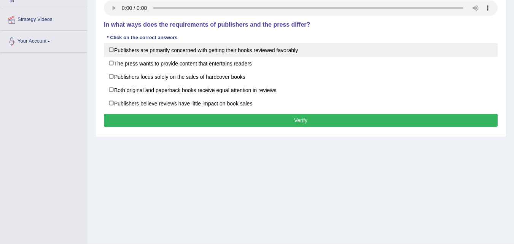
click at [221, 51] on label "Publishers are primarily concerned with getting their books reviewed favorably" at bounding box center [301, 50] width 394 height 14
checkbox input "true"
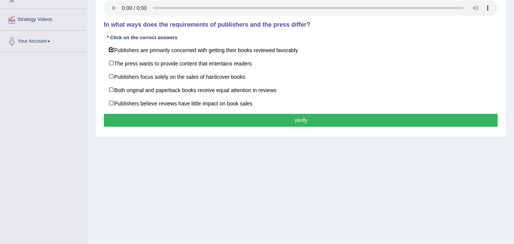
click at [260, 125] on button "Verify" at bounding box center [301, 120] width 394 height 13
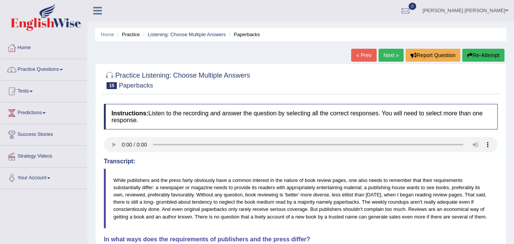
scroll to position [0, 0]
click at [52, 75] on link "Practice Questions" at bounding box center [43, 68] width 87 height 19
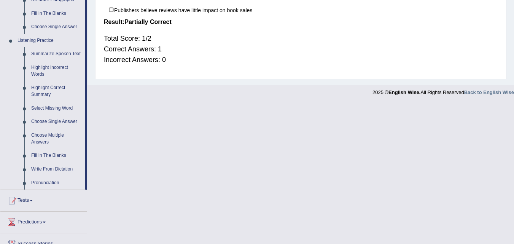
scroll to position [304, 0]
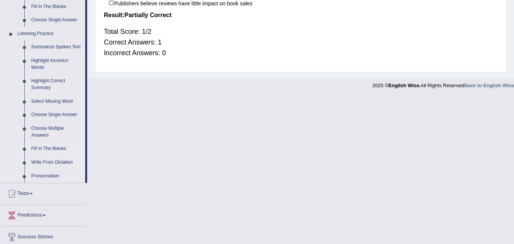
click at [56, 148] on link "Fill In The Blanks" at bounding box center [56, 149] width 57 height 14
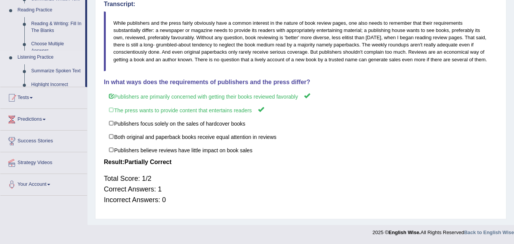
scroll to position [158, 0]
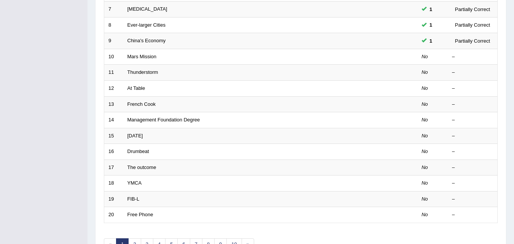
scroll to position [213, 0]
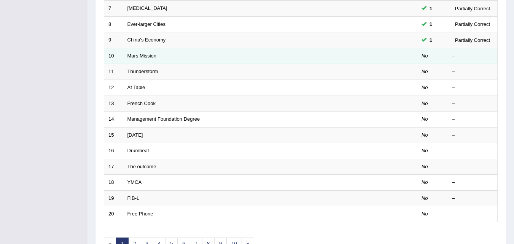
click at [141, 56] on link "Mars Mission" at bounding box center [141, 56] width 29 height 6
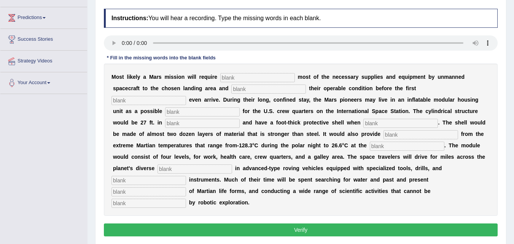
scroll to position [107, 0]
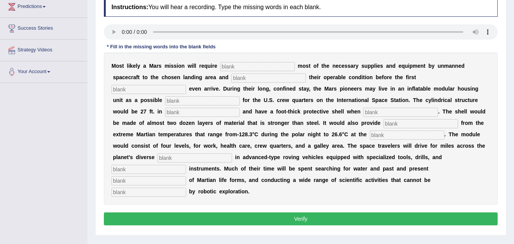
click at [284, 65] on input "text" at bounding box center [257, 66] width 75 height 9
type input "trasporting"
click at [271, 80] on input "text" at bounding box center [268, 77] width 75 height 9
type input "confirming"
click at [167, 93] on input "text" at bounding box center [148, 89] width 75 height 9
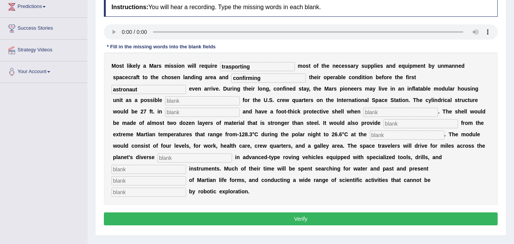
type input "astronaut"
click at [180, 101] on input "text" at bounding box center [202, 100] width 75 height 9
type input "replacement"
click at [185, 111] on input "text" at bounding box center [202, 112] width 75 height 9
type input "diameter"
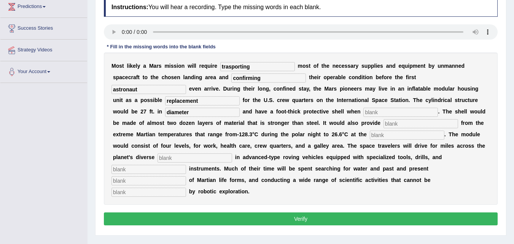
click at [379, 113] on input "text" at bounding box center [400, 112] width 75 height 9
type input "inflatened"
click at [390, 123] on input "text" at bounding box center [421, 123] width 75 height 9
type input "insulation"
click at [393, 135] on input "text" at bounding box center [407, 135] width 75 height 9
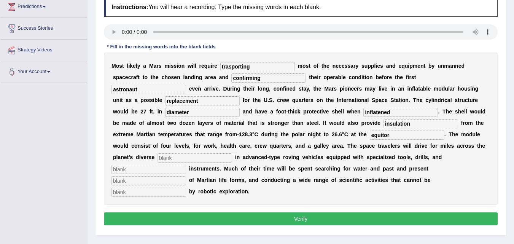
type input "equitor"
click at [171, 158] on input "text" at bounding box center [195, 157] width 75 height 9
click at [155, 167] on input "text" at bounding box center [148, 169] width 75 height 9
click at [151, 180] on input "text" at bounding box center [148, 180] width 75 height 9
type input "evidences"
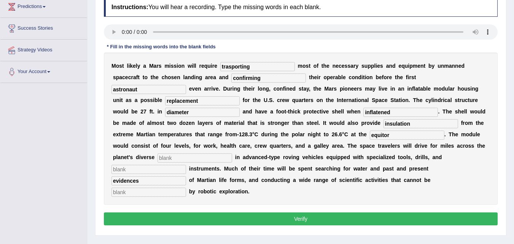
click at [144, 192] on input "text" at bounding box center [148, 192] width 75 height 9
type input "accomplished"
click at [172, 151] on div "M o s t l i k e l y a M a r s m i s s i o n w i l l r e q u i r e trasporting m…" at bounding box center [301, 129] width 394 height 152
click at [172, 157] on input "text" at bounding box center [195, 157] width 75 height 9
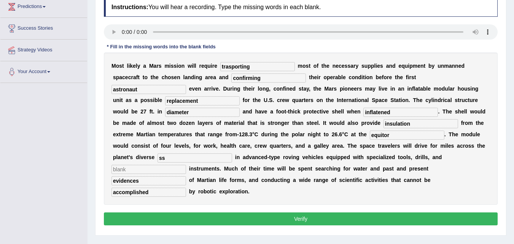
type input "ss"
click at [166, 167] on input "text" at bounding box center [148, 169] width 75 height 9
type input "ss"
click at [215, 219] on button "Verify" at bounding box center [301, 218] width 394 height 13
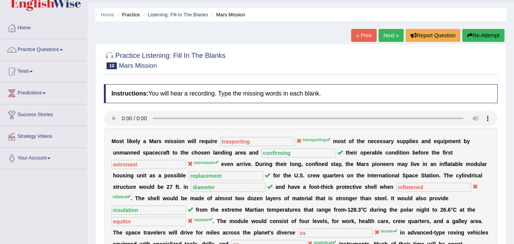
scroll to position [0, 0]
